Goal: Information Seeking & Learning: Check status

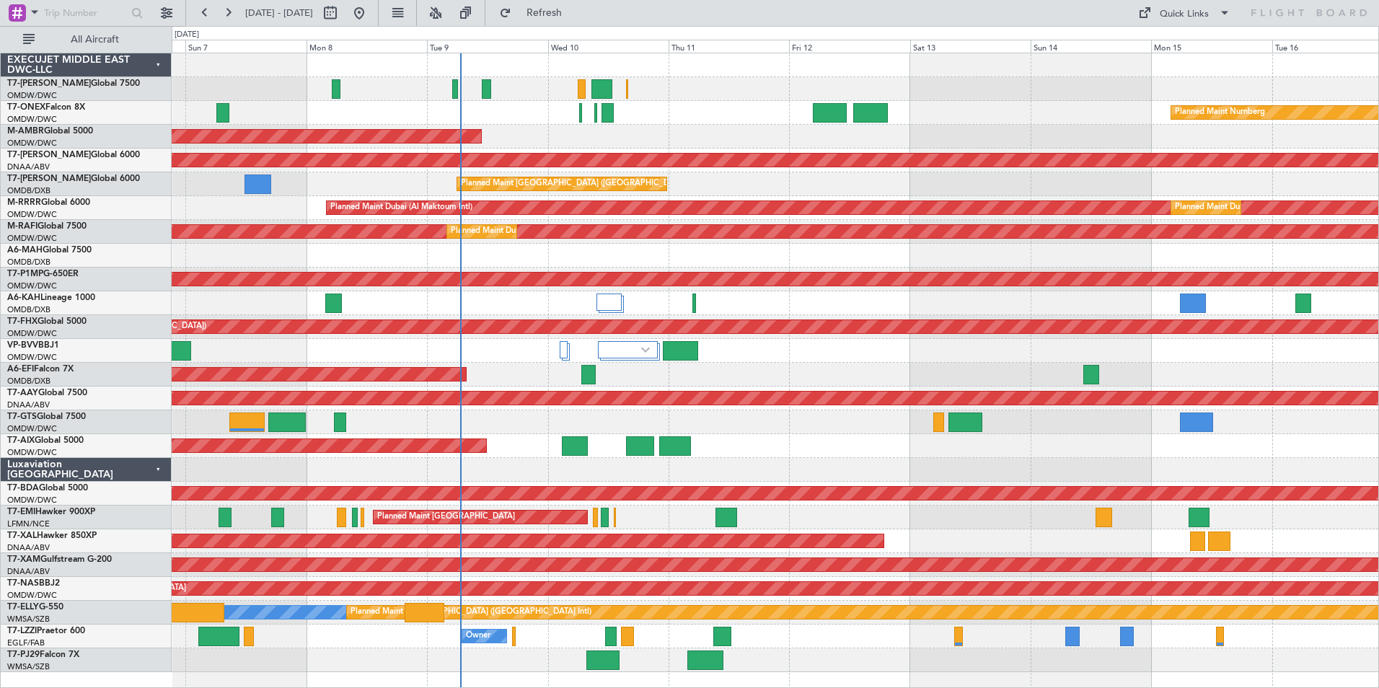
click at [291, 70] on div at bounding box center [775, 65] width 1206 height 24
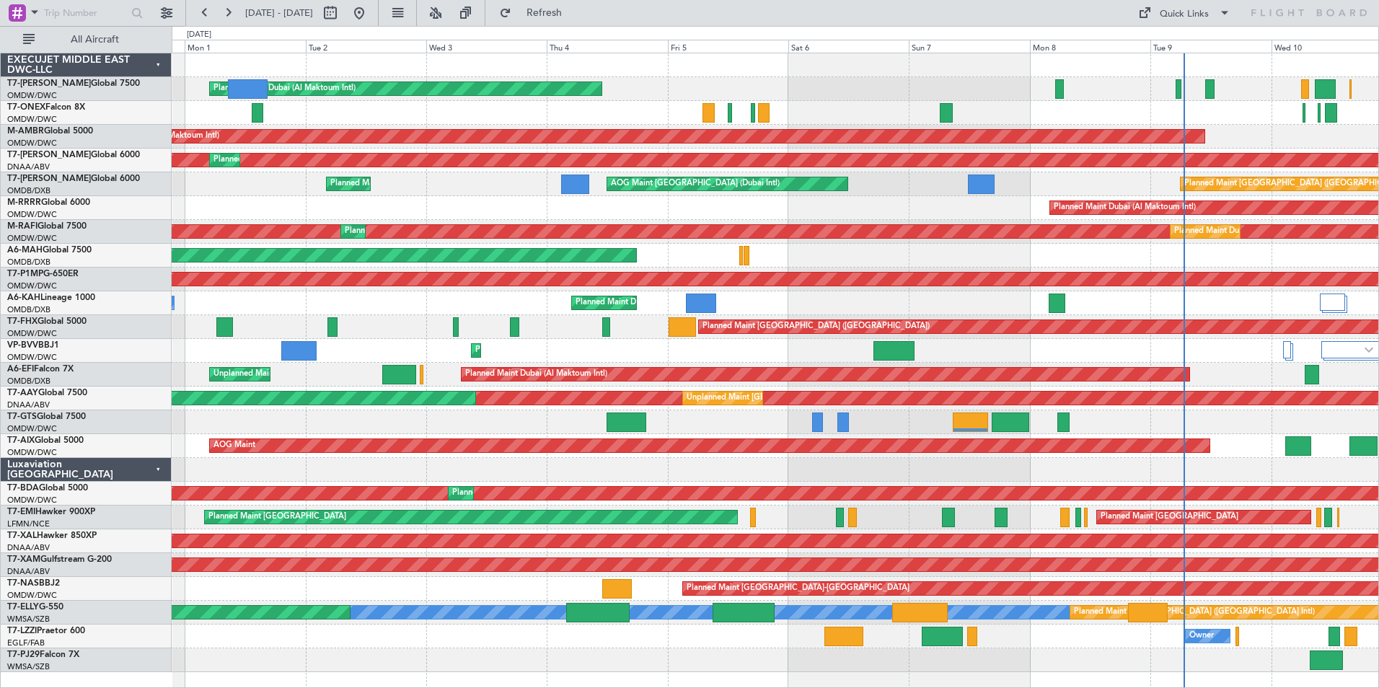
click at [938, 224] on div "Planned Maint Dubai (Al Maktoum Intl) AOG Maint [GEOGRAPHIC_DATA] (Al Maktoum I…" at bounding box center [775, 362] width 1206 height 619
click at [203, 15] on button at bounding box center [204, 12] width 23 height 23
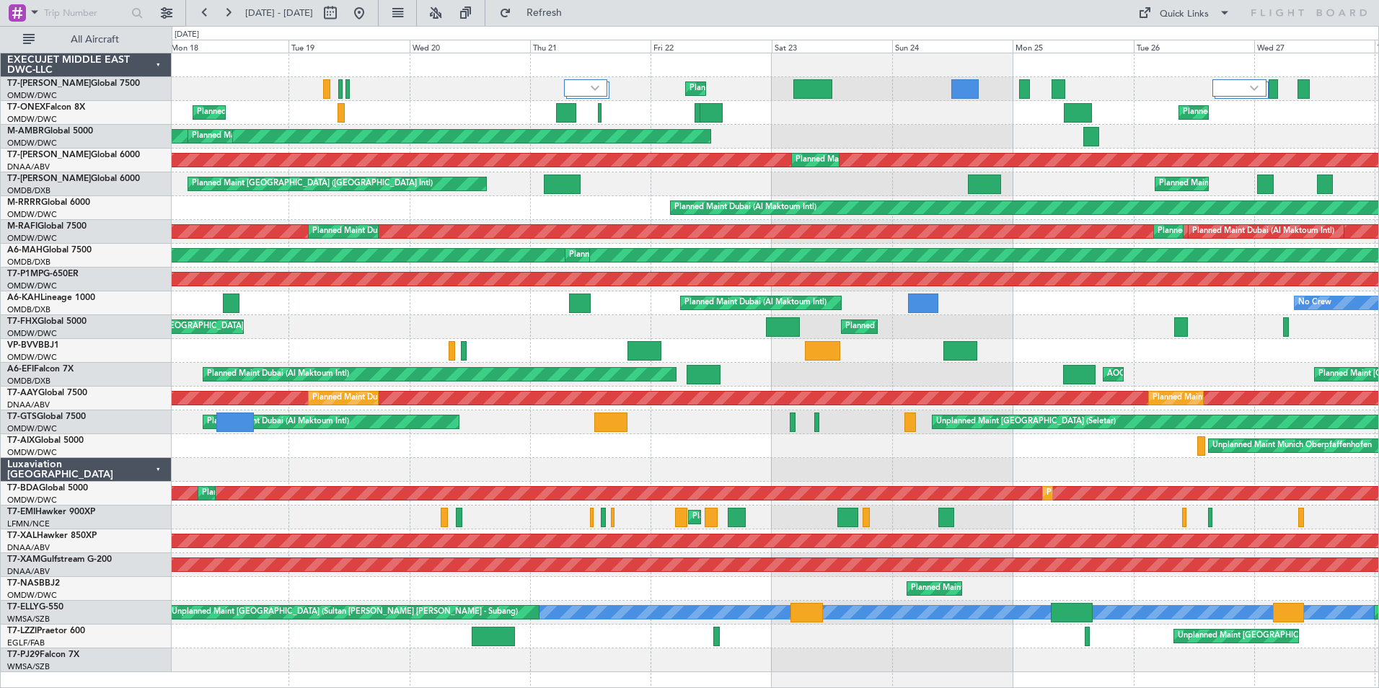
click at [820, 185] on div "Planned Maint [GEOGRAPHIC_DATA] ([GEOGRAPHIC_DATA] Intl) Planned Maint [GEOGRAP…" at bounding box center [775, 184] width 1206 height 24
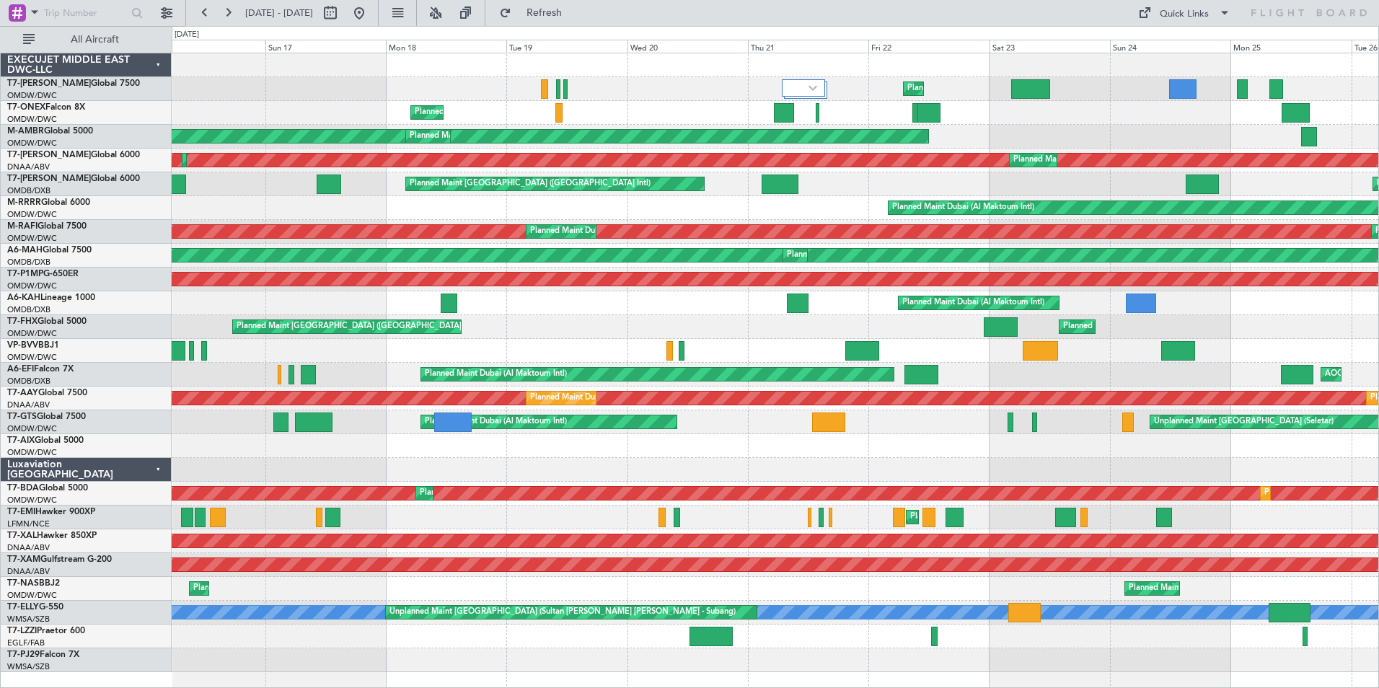
click at [484, 217] on div "Planned Maint Dubai (Al Maktoum Intl)" at bounding box center [775, 208] width 1206 height 24
click at [202, 12] on button at bounding box center [204, 12] width 23 height 23
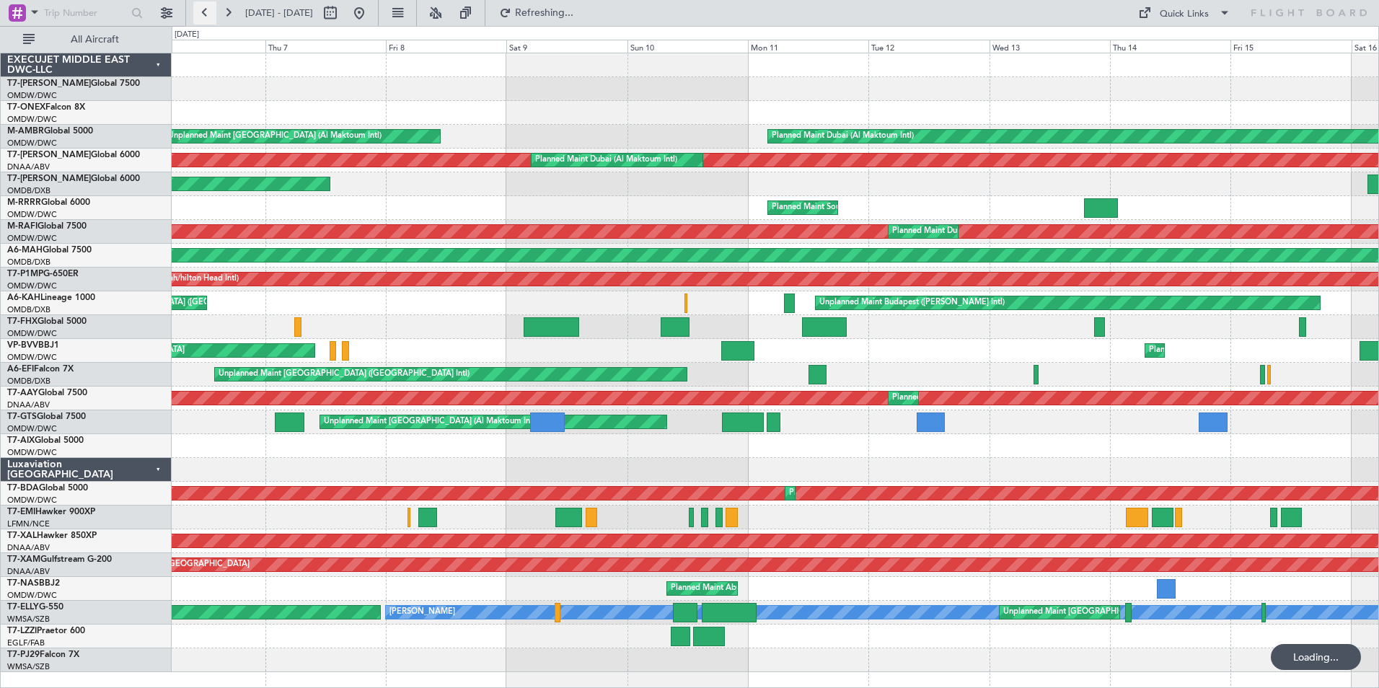
click at [202, 12] on button at bounding box center [204, 12] width 23 height 23
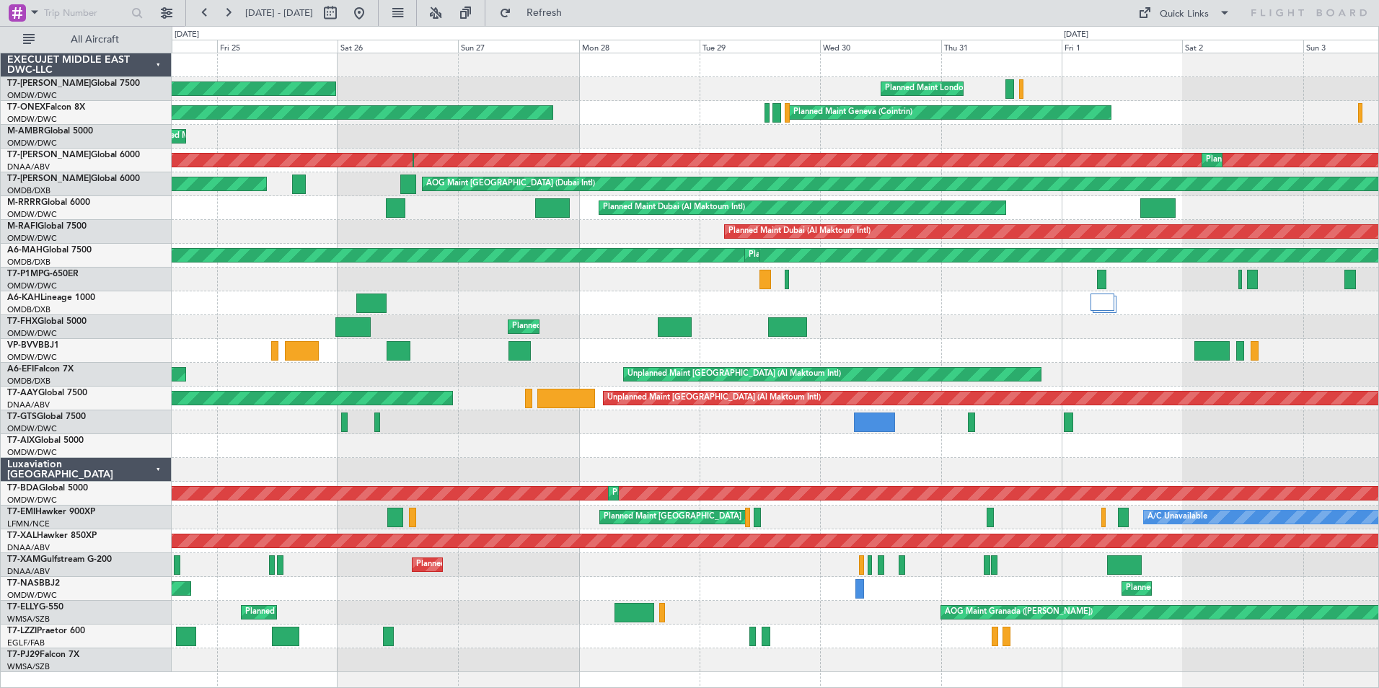
click at [559, 167] on div "Planned Maint London ([GEOGRAPHIC_DATA]) Planned Maint [GEOGRAPHIC_DATA] ([GEOG…" at bounding box center [775, 362] width 1206 height 619
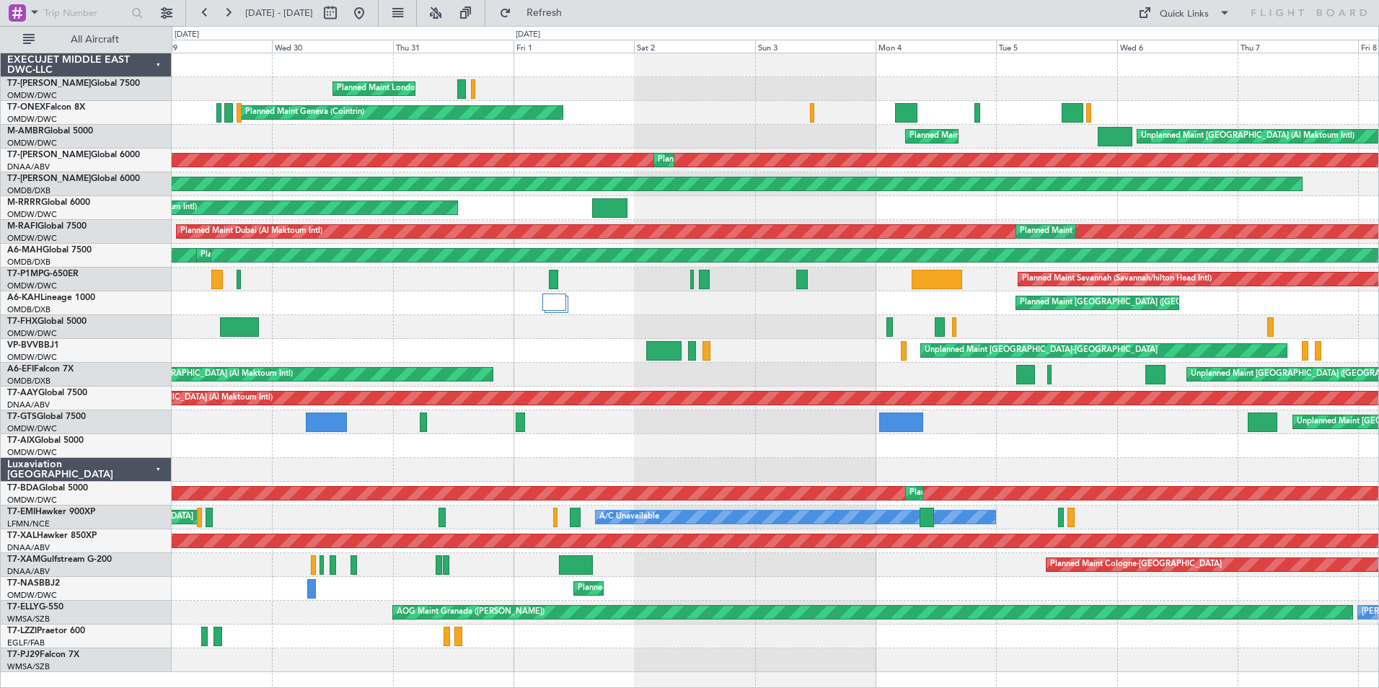
click at [140, 272] on div "Planned Maint London ([GEOGRAPHIC_DATA]) Planned Maint Geneva ([GEOGRAPHIC_DATA…" at bounding box center [689, 357] width 1379 height 662
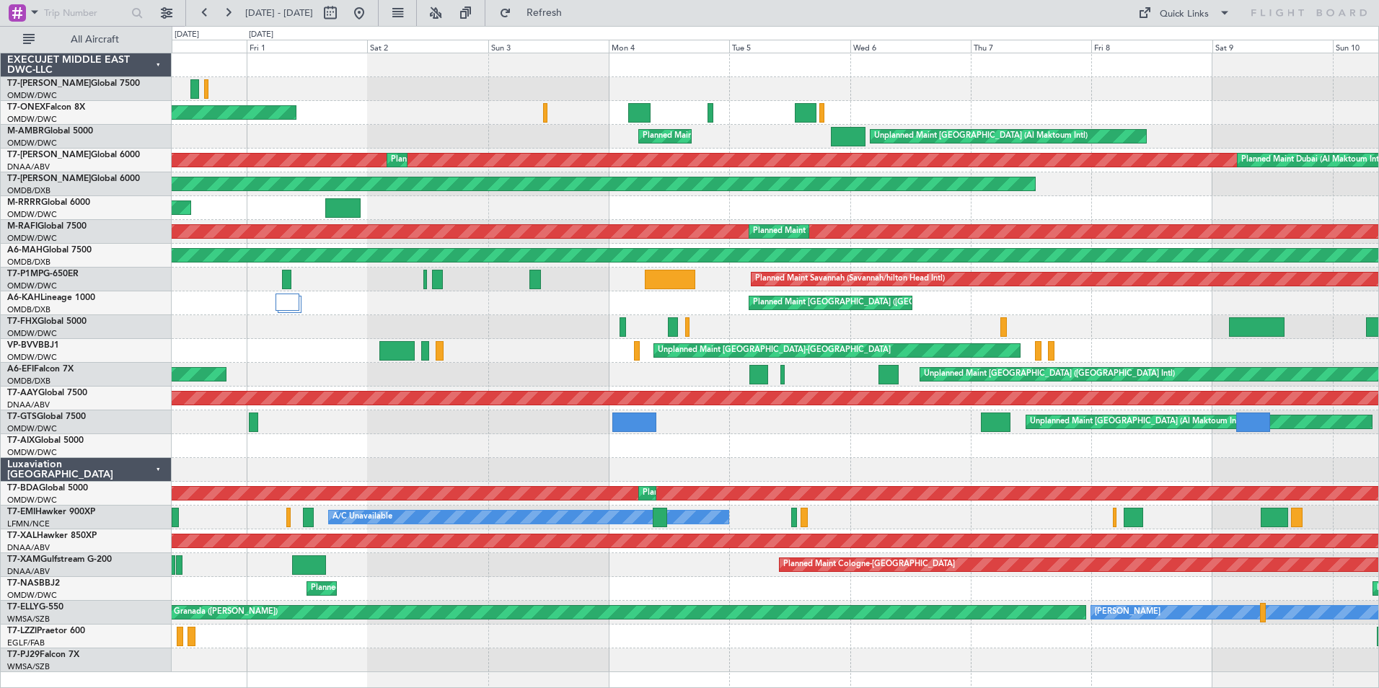
click at [591, 242] on div "Planned Maint Dubai (Al Maktoum Intl) Planned Maint [GEOGRAPHIC_DATA] (Al Makto…" at bounding box center [775, 232] width 1206 height 24
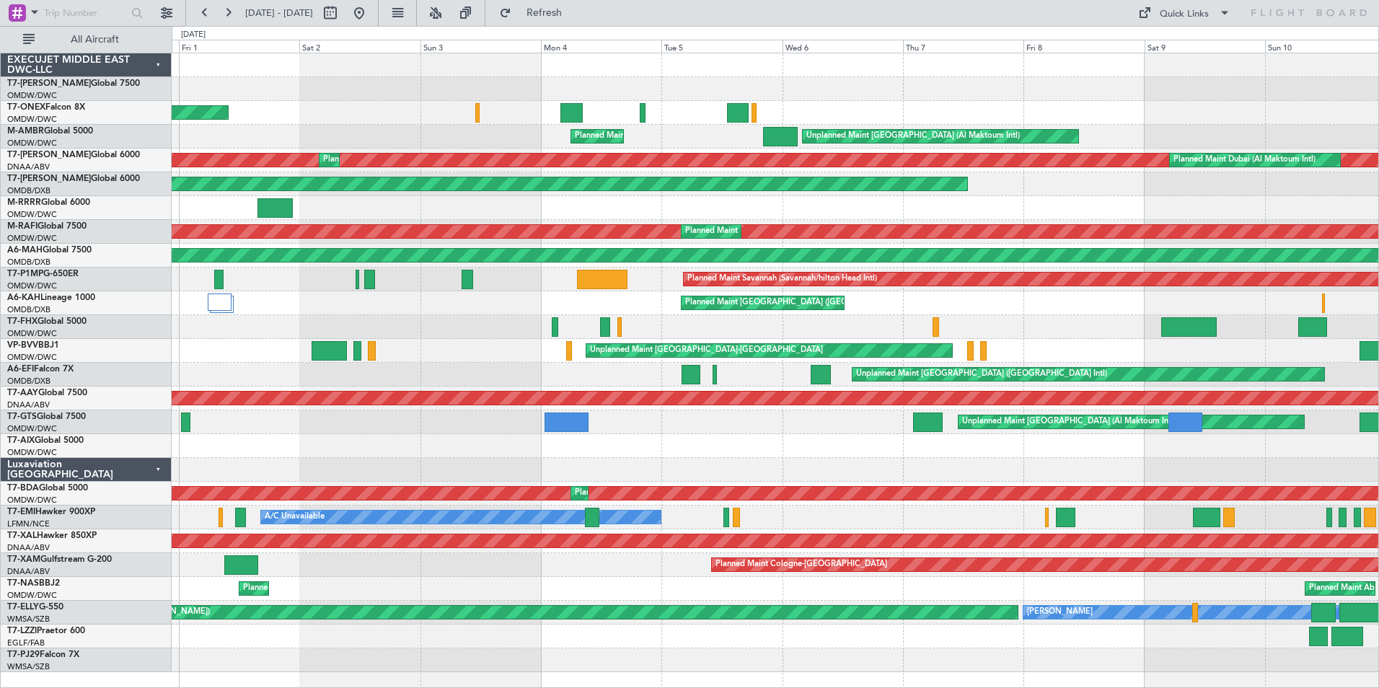
click at [280, 134] on div "Planned Maint London ([GEOGRAPHIC_DATA]) Planned Maint Geneva ([GEOGRAPHIC_DATA…" at bounding box center [775, 362] width 1206 height 619
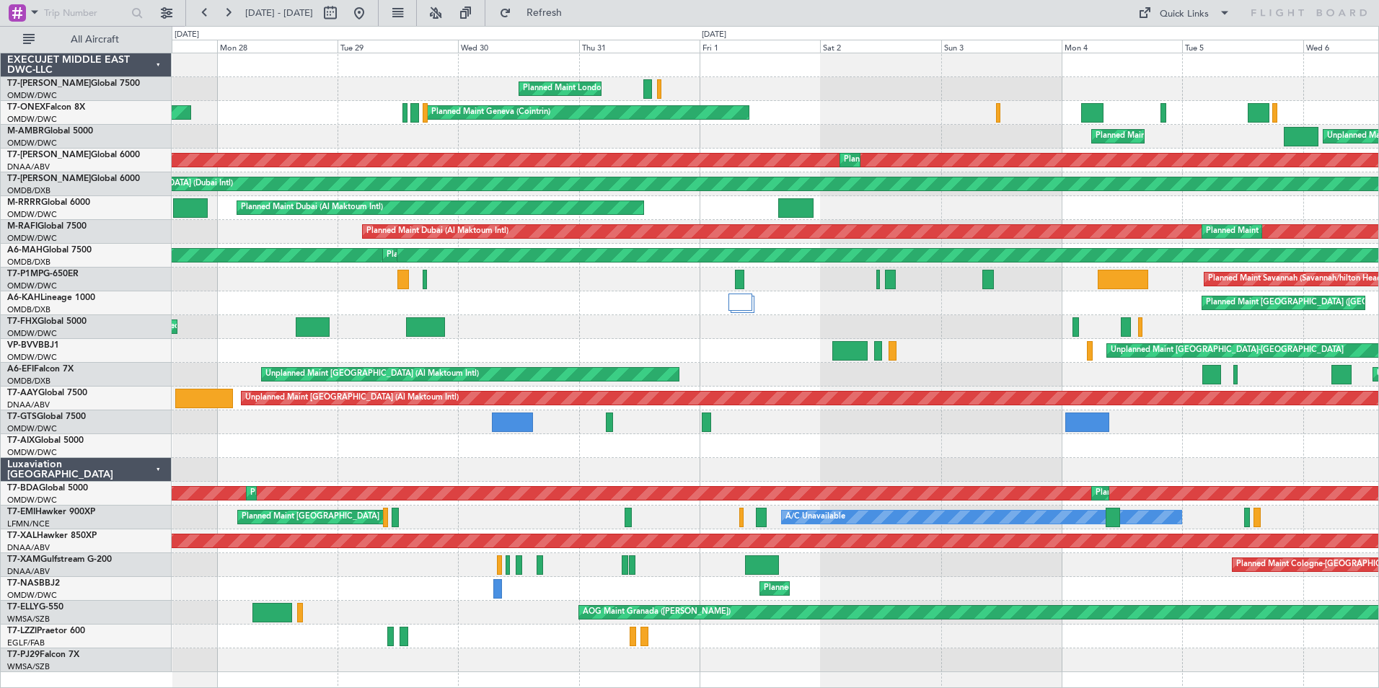
click at [939, 212] on div "Planned Maint Dubai (Al Maktoum Intl)" at bounding box center [775, 208] width 1206 height 24
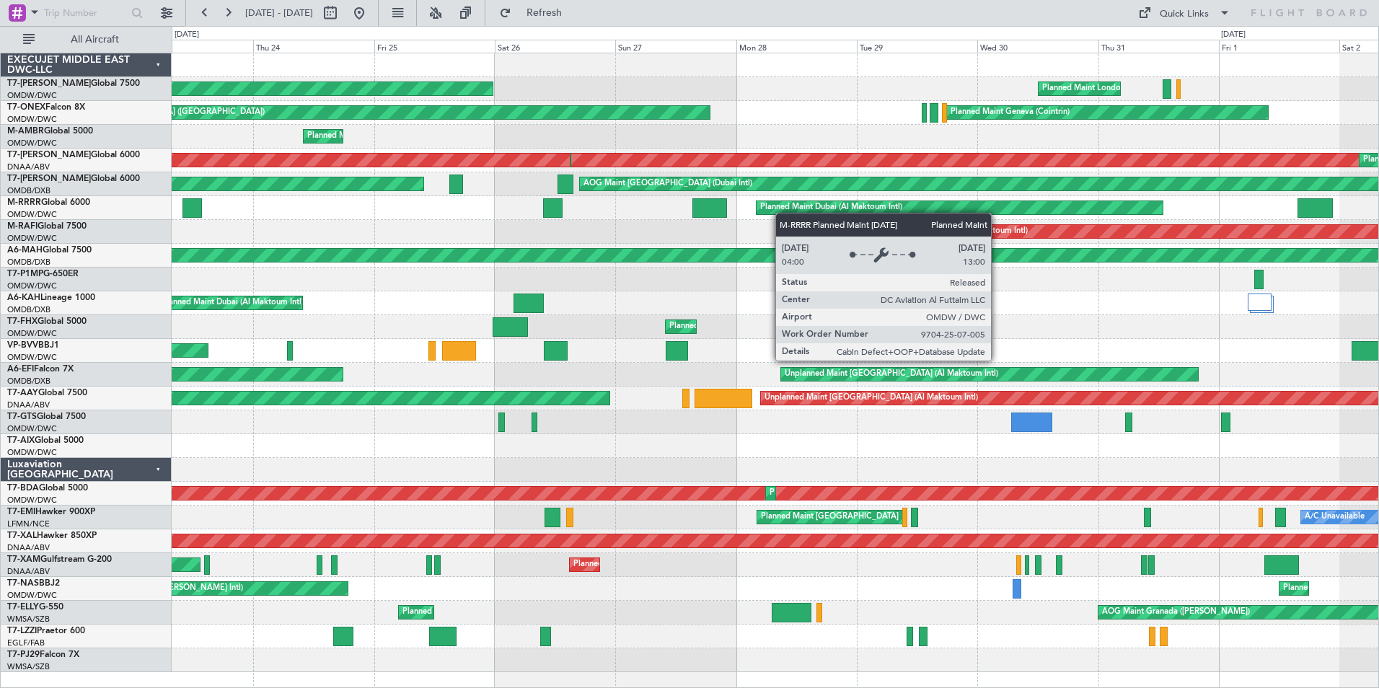
click at [827, 213] on div "Planned Maint Dubai (Al Maktoum Intl)" at bounding box center [831, 208] width 142 height 22
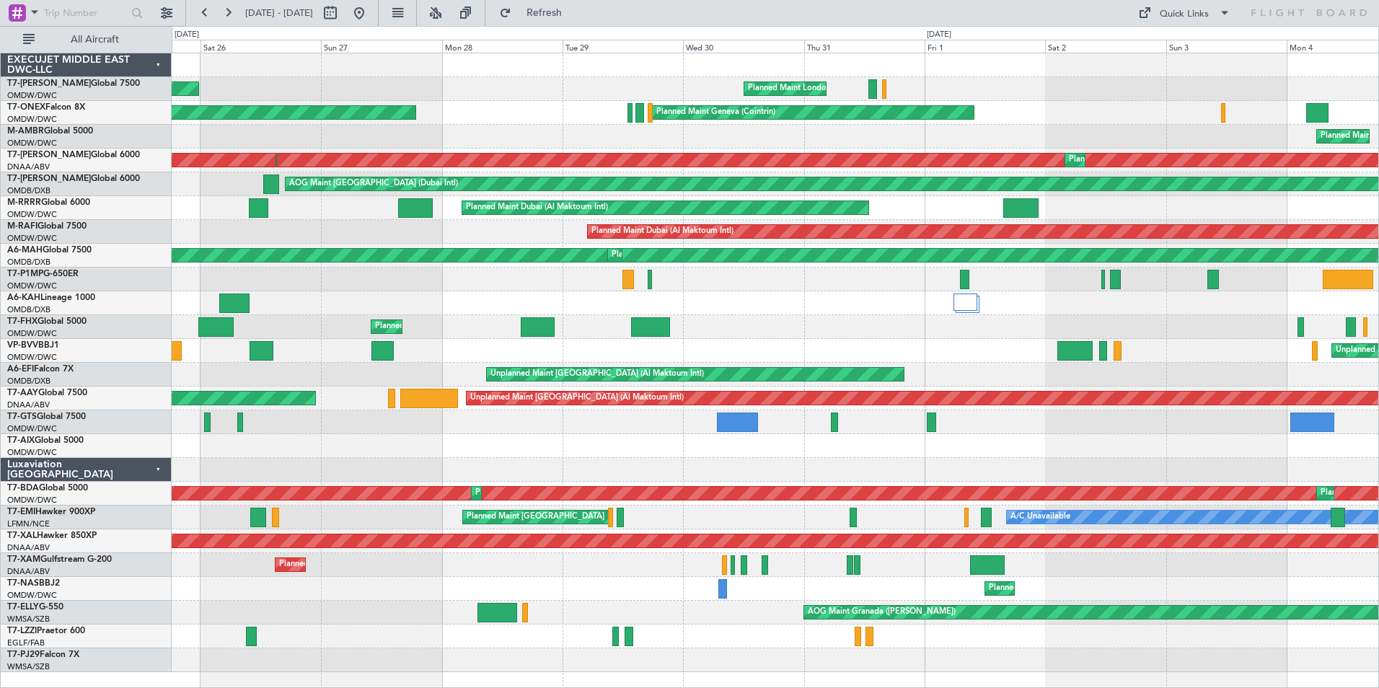
click at [554, 244] on div "Planned Maint London ([GEOGRAPHIC_DATA]) Planned Maint [GEOGRAPHIC_DATA] ([GEOG…" at bounding box center [775, 362] width 1206 height 619
click at [208, 141] on div "Planned Maint [GEOGRAPHIC_DATA] ([GEOGRAPHIC_DATA]) Planned Maint [GEOGRAPHIC_D…" at bounding box center [775, 137] width 1206 height 24
click at [235, 10] on button at bounding box center [227, 12] width 23 height 23
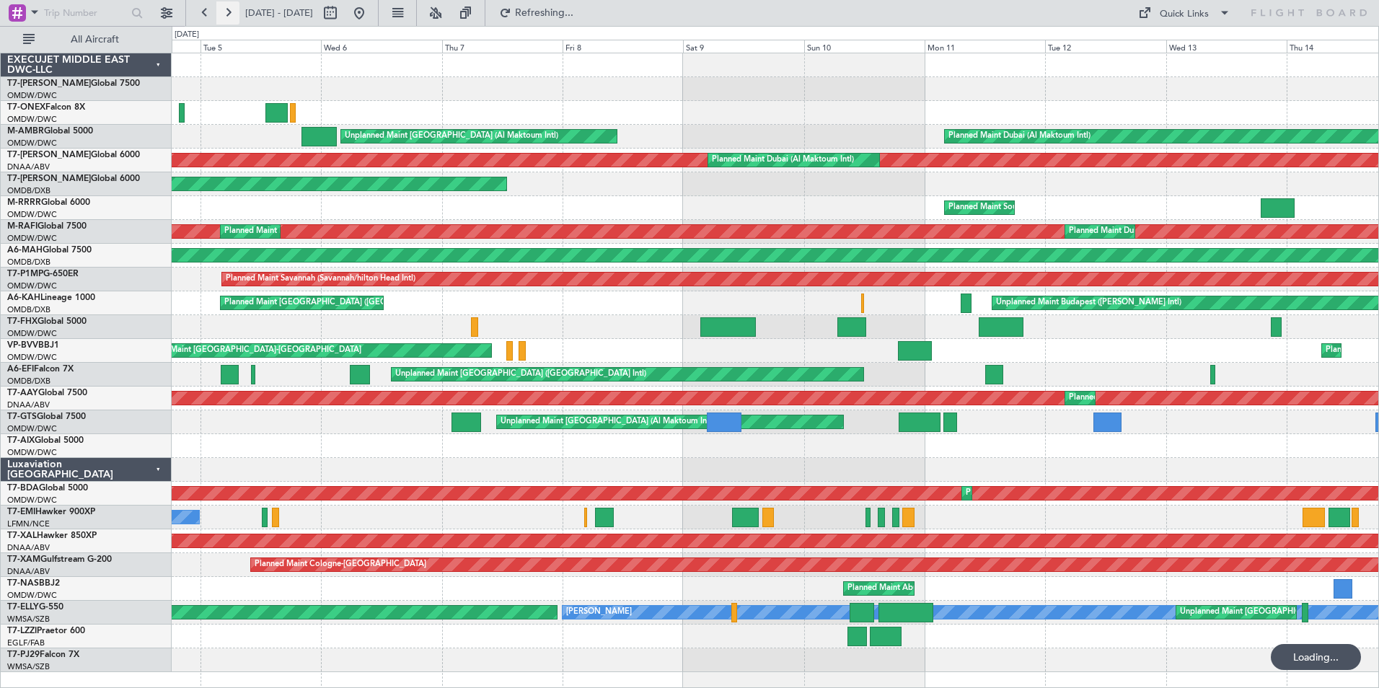
click at [235, 10] on button at bounding box center [227, 12] width 23 height 23
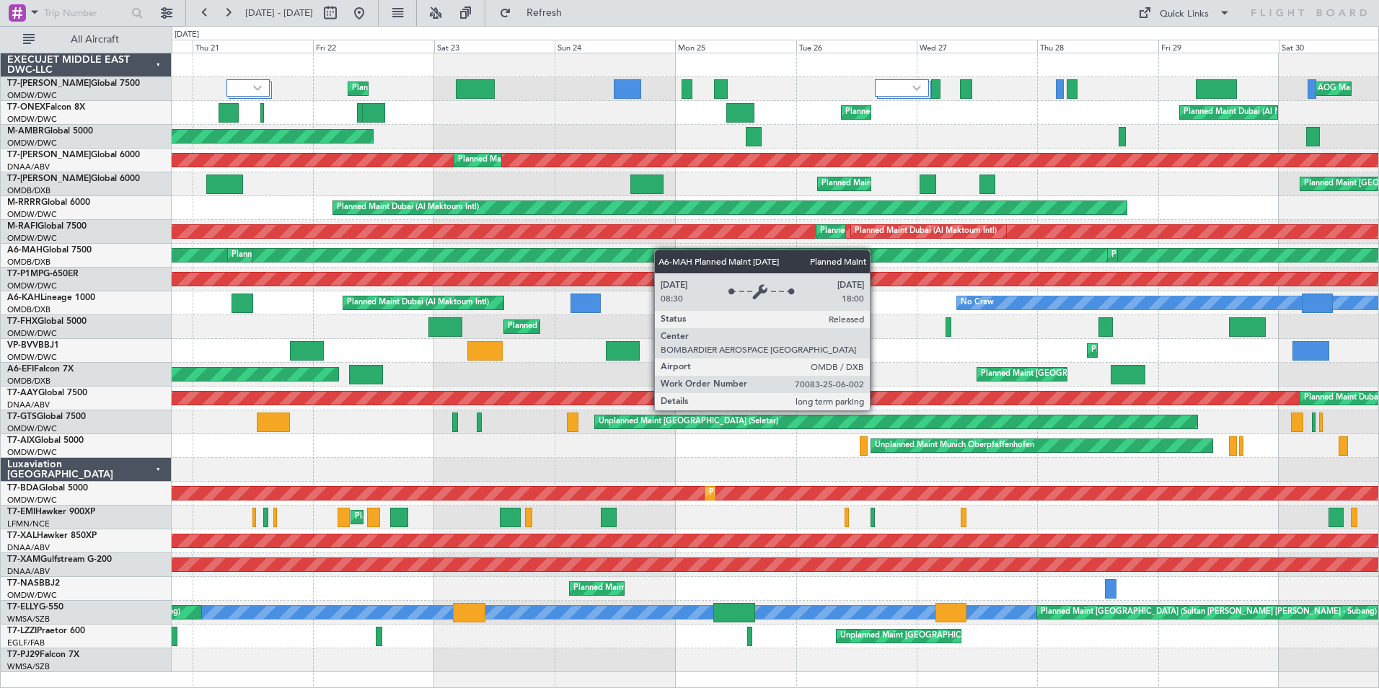
click at [325, 253] on div "Planned Maint Dubai (Al Maktoum Intl) AOG Maint [GEOGRAPHIC_DATA] (Al Maktoum I…" at bounding box center [775, 362] width 1206 height 619
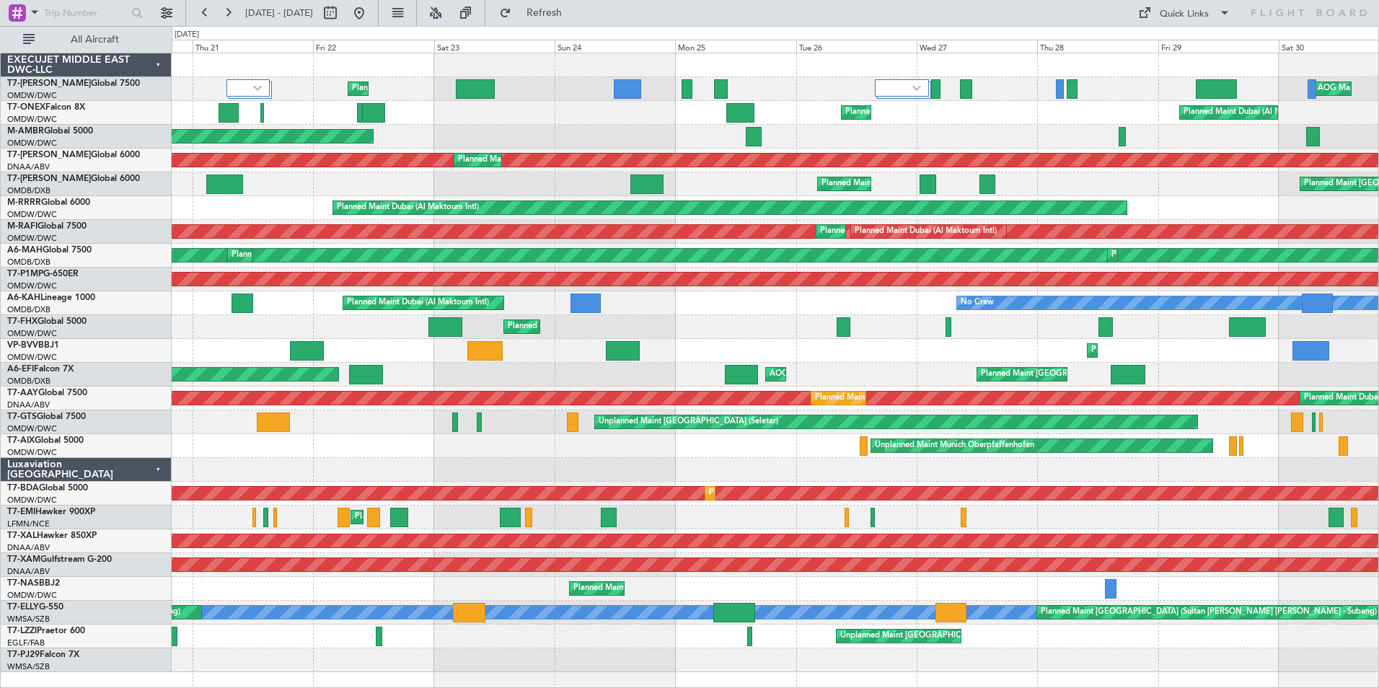
click at [557, 100] on div "Planned Maint Dubai (Al Maktoum Intl) AOG Maint [GEOGRAPHIC_DATA] (Al Maktoum I…" at bounding box center [775, 89] width 1206 height 24
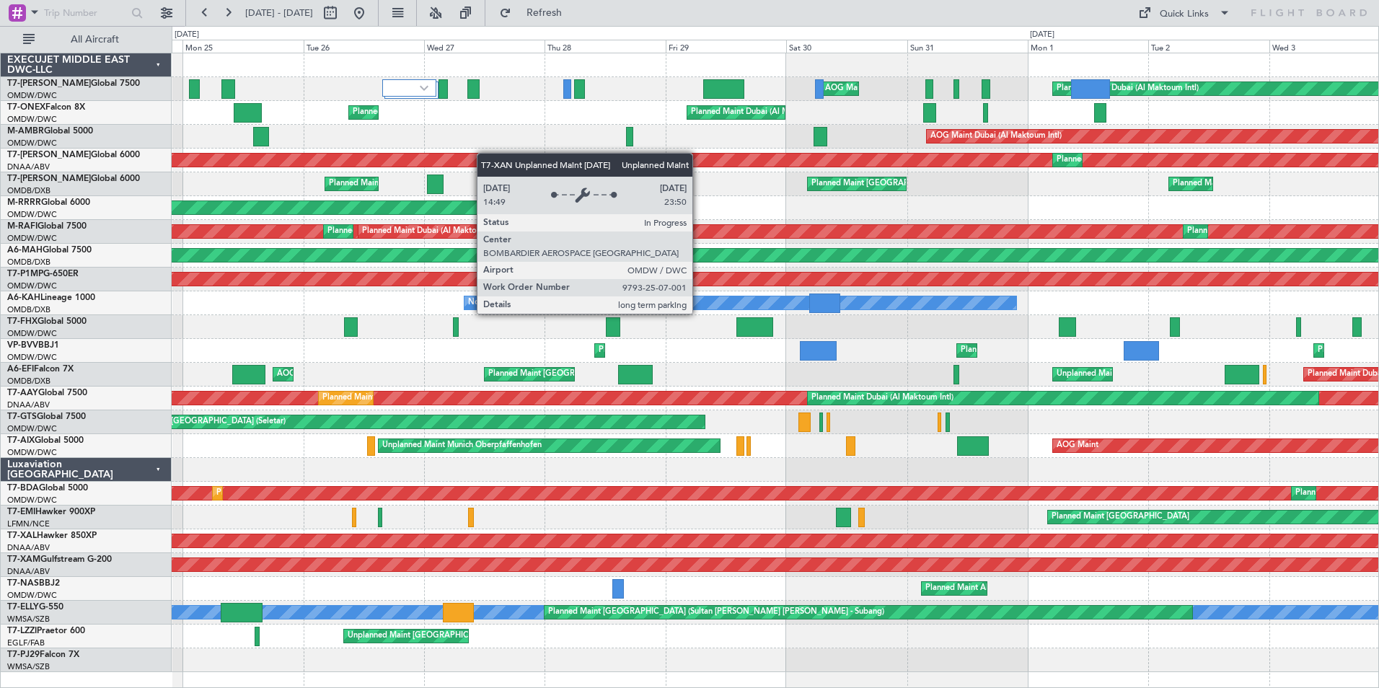
click at [480, 153] on div "AOG Maint Dubai (Al Maktoum Intl) Planned Maint [GEOGRAPHIC_DATA] (Al Maktoum I…" at bounding box center [775, 362] width 1206 height 619
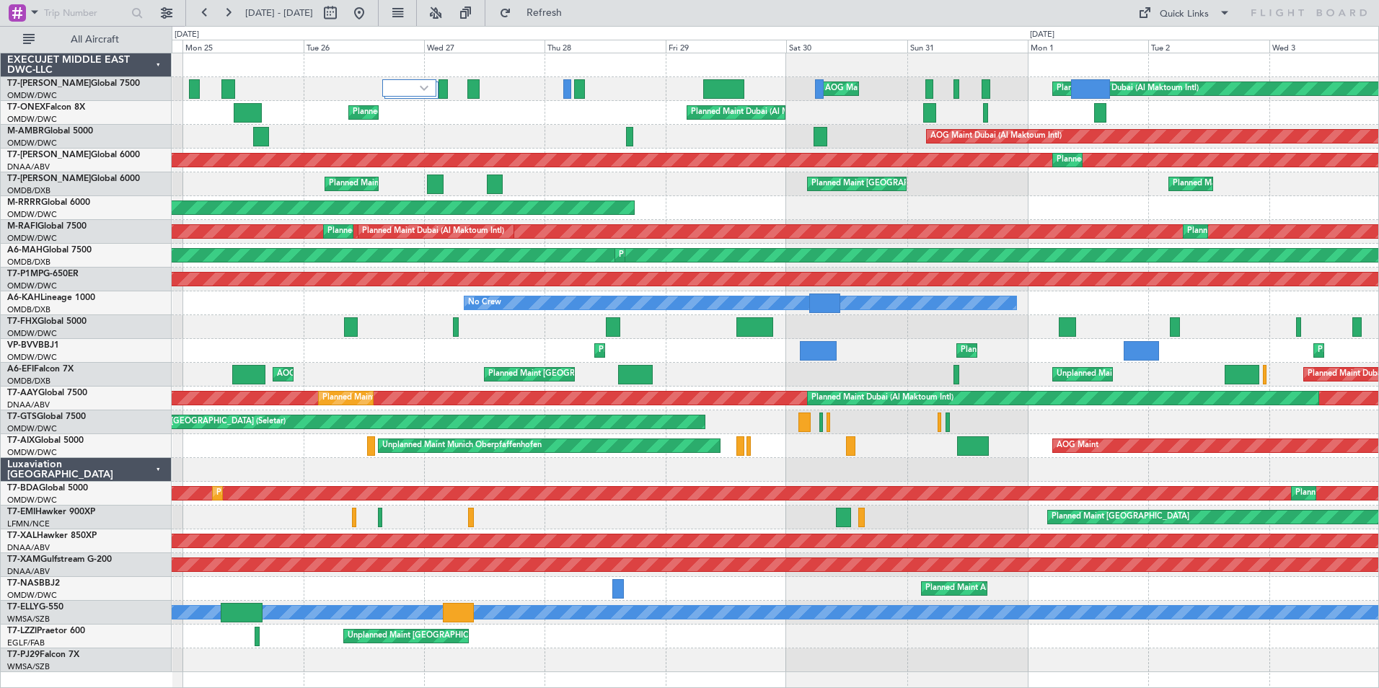
click at [317, 115] on div "Planned Maint Dubai (Al Maktoum Intl) Planned Maint [GEOGRAPHIC_DATA] (Al Makto…" at bounding box center [775, 113] width 1206 height 24
